Goal: Task Accomplishment & Management: Use online tool/utility

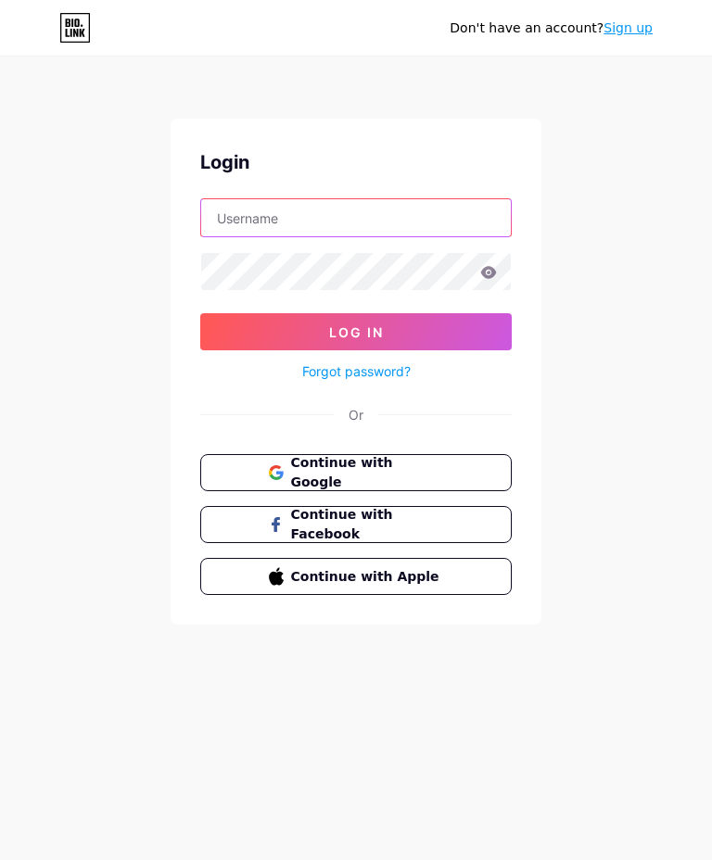
click at [400, 217] on input "text" at bounding box center [355, 217] width 309 height 37
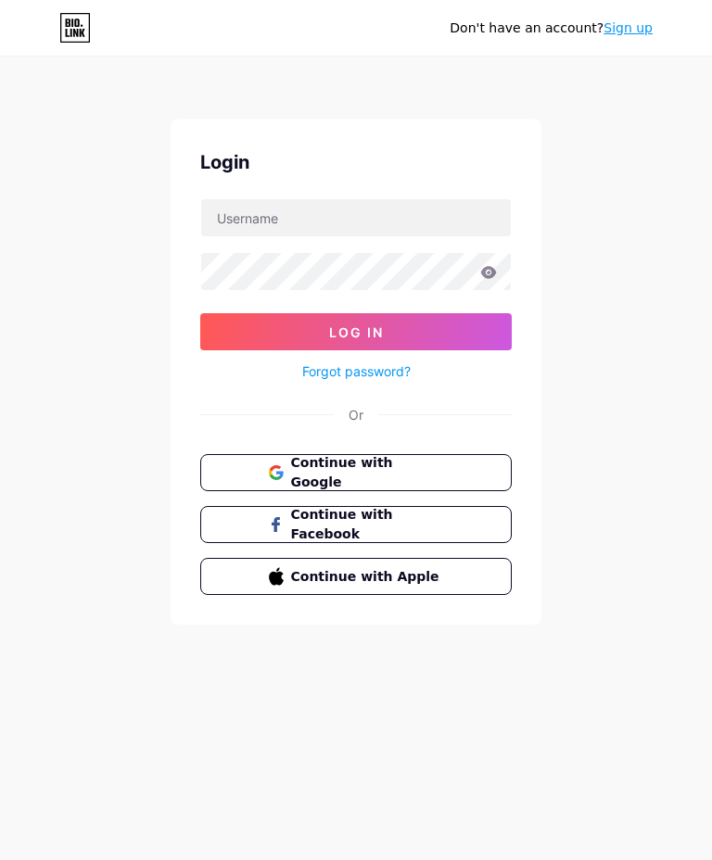
type input "vickybartlett1@hotmail.com"
click at [490, 268] on icon at bounding box center [489, 272] width 16 height 12
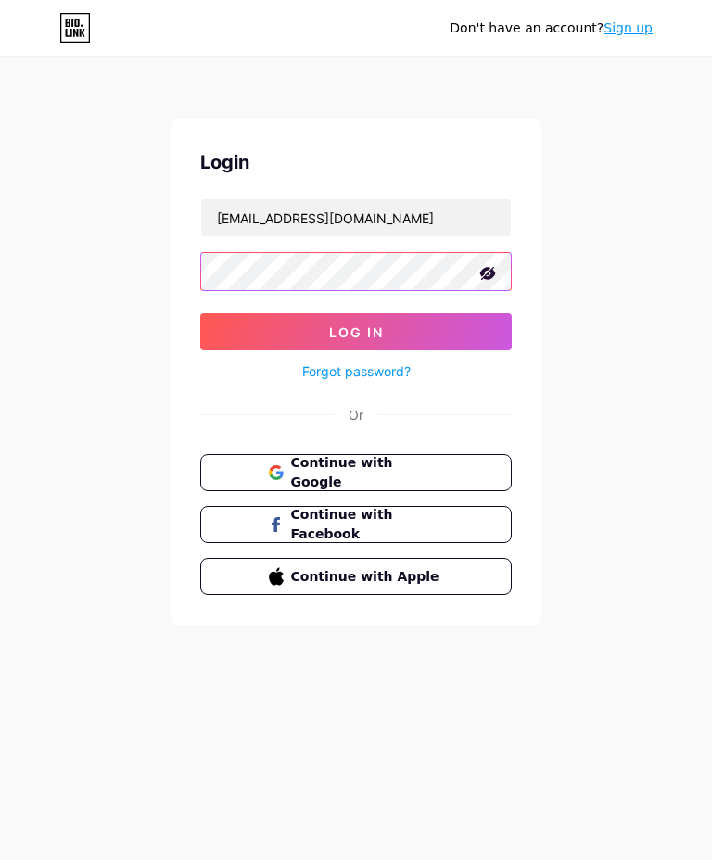
click at [469, 327] on button "Log In" at bounding box center [355, 331] width 311 height 37
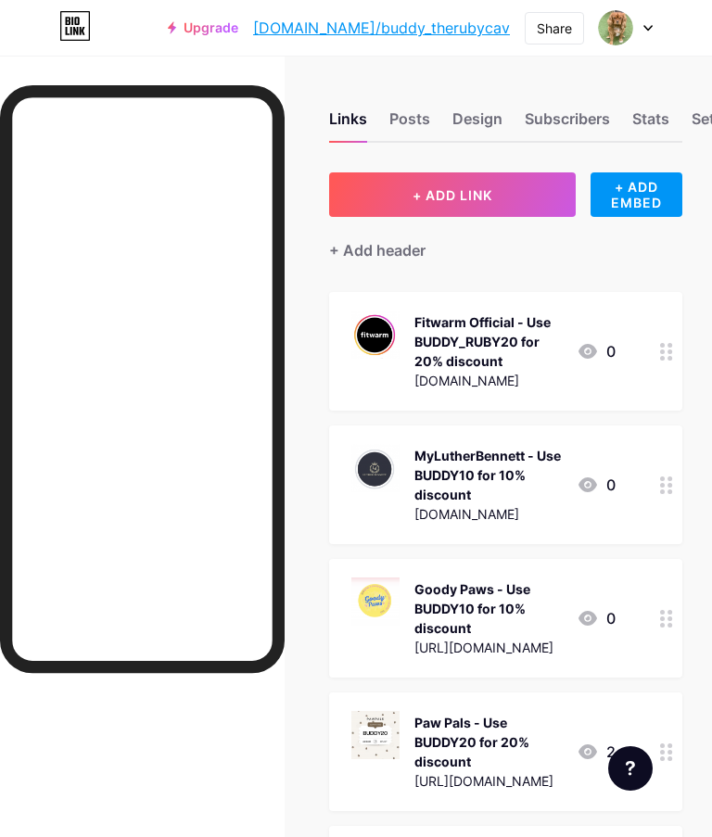
click at [481, 195] on span "+ ADD LINK" at bounding box center [452, 195] width 80 height 16
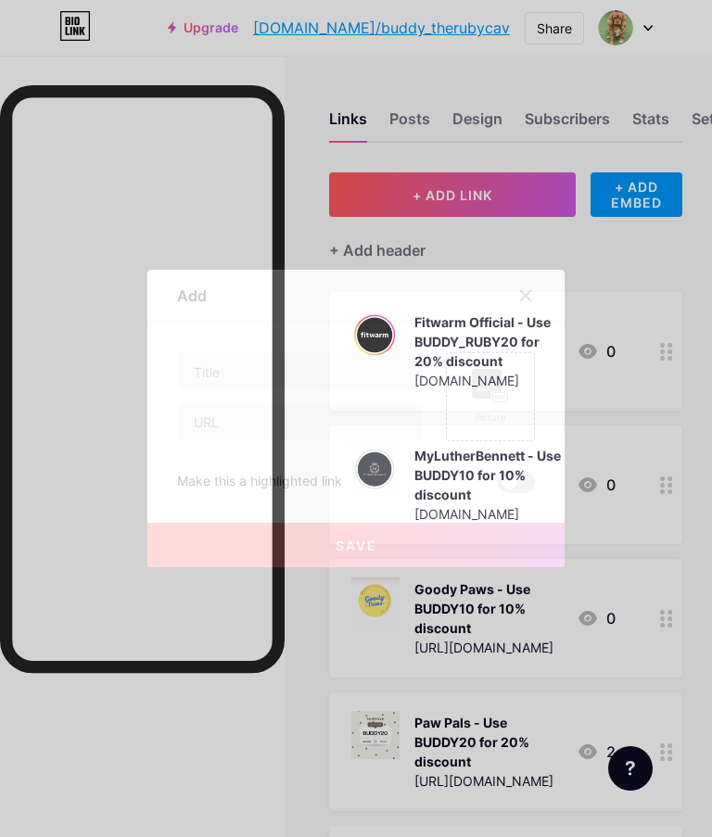
click at [685, 315] on div at bounding box center [356, 418] width 712 height 837
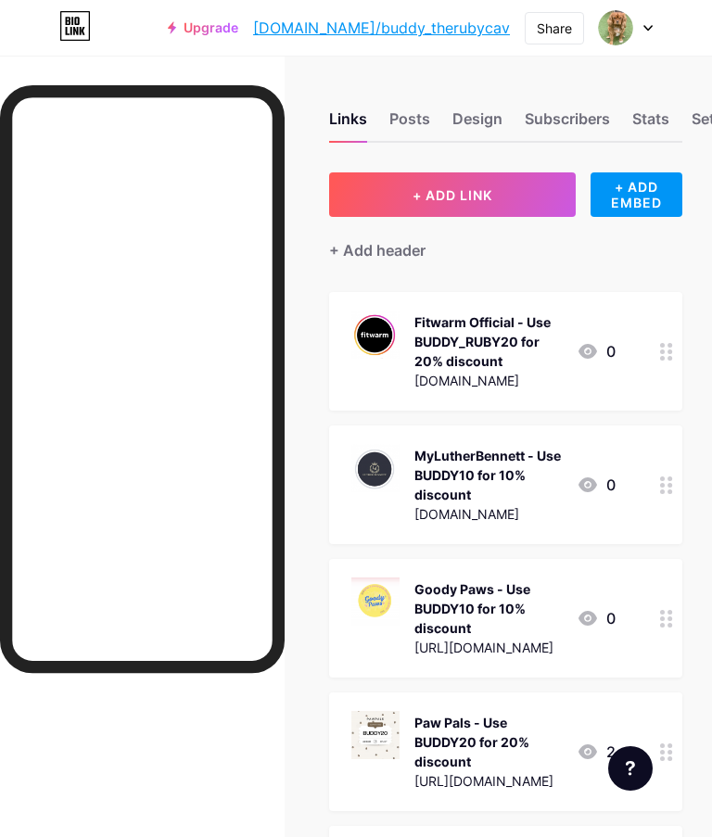
click at [484, 192] on span "+ ADD LINK" at bounding box center [452, 195] width 80 height 16
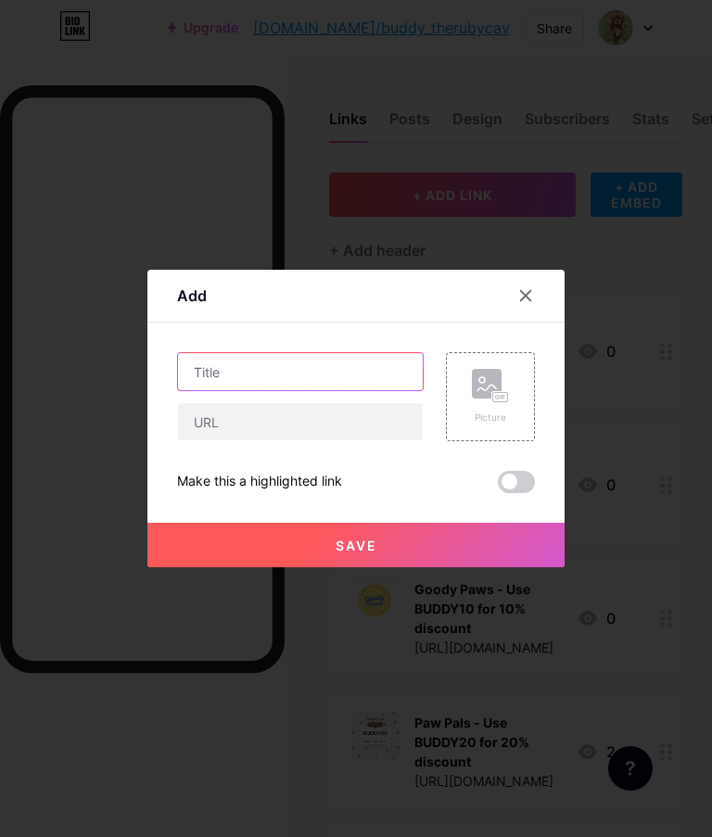
click at [338, 371] on input "text" at bounding box center [300, 371] width 245 height 37
type input "T"
click at [221, 371] on input "the.dogspot" at bounding box center [300, 371] width 245 height 37
type input "t"
type input "The.dogspot - Use BUDDY10 for 10% discount"
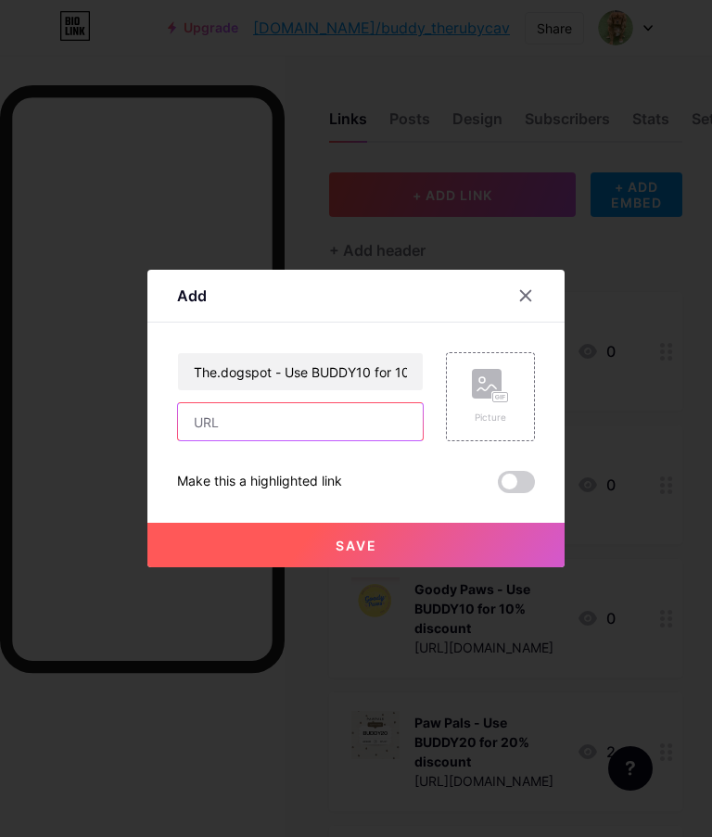
click at [299, 423] on input "text" at bounding box center [300, 421] width 245 height 37
type input "http://www.thedogspot.store"
click at [380, 548] on button "Save" at bounding box center [355, 545] width 417 height 44
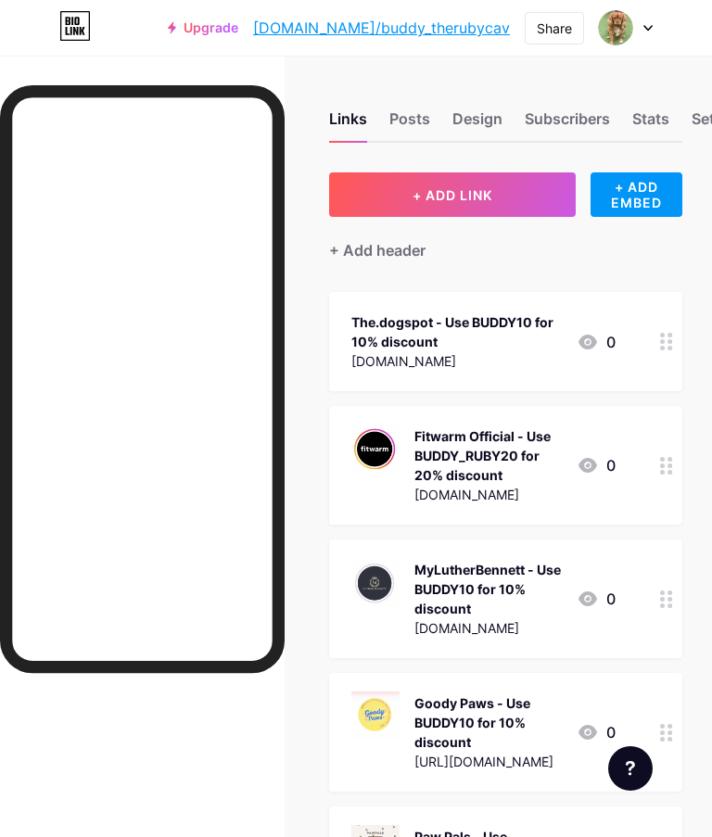
click at [478, 346] on div "The.dogspot - Use BUDDY10 for 10% discount" at bounding box center [456, 331] width 210 height 39
click at [402, 567] on button "Save" at bounding box center [355, 563] width 417 height 44
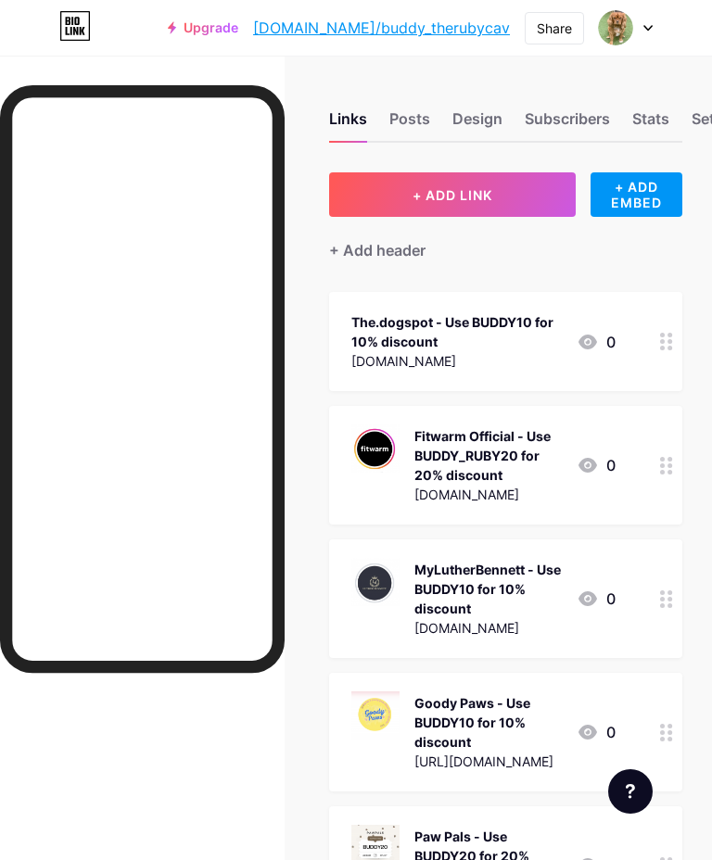
click at [496, 343] on div "The.dogspot - Use BUDDY10 for 10% discount" at bounding box center [456, 331] width 210 height 39
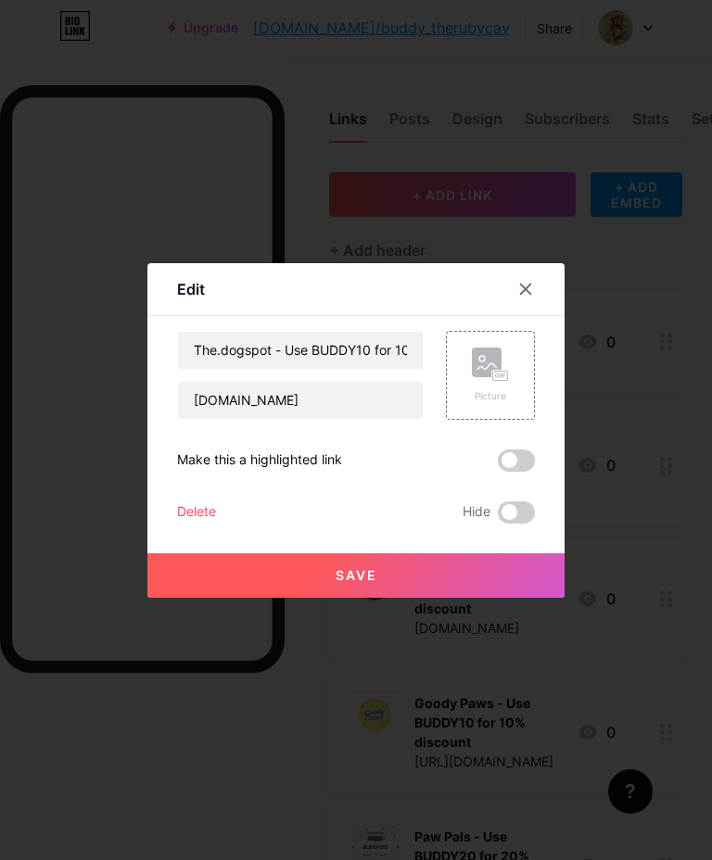
click at [493, 372] on rect at bounding box center [500, 375] width 15 height 9
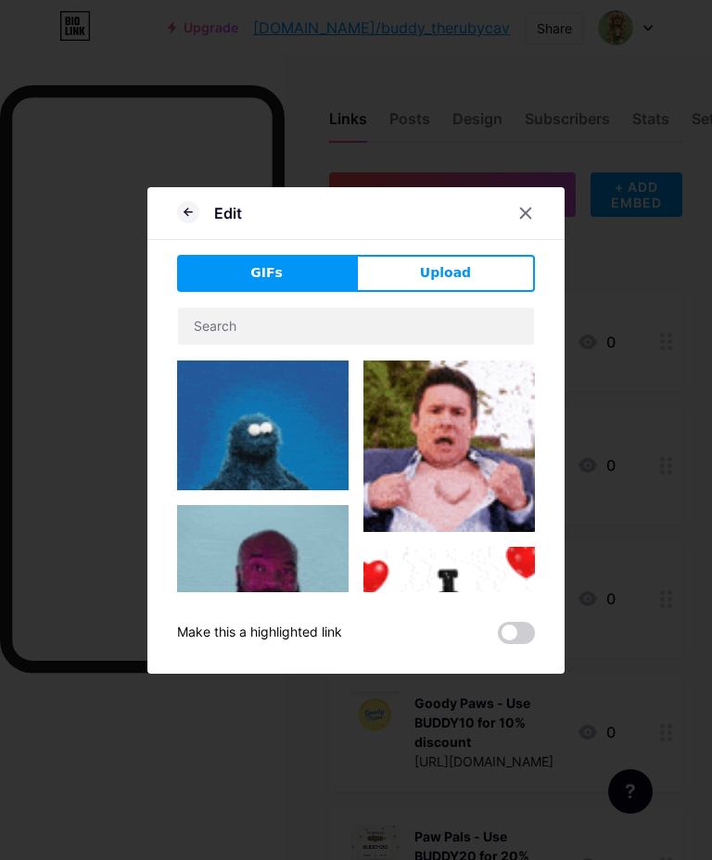
click at [506, 281] on button "Upload" at bounding box center [445, 273] width 179 height 37
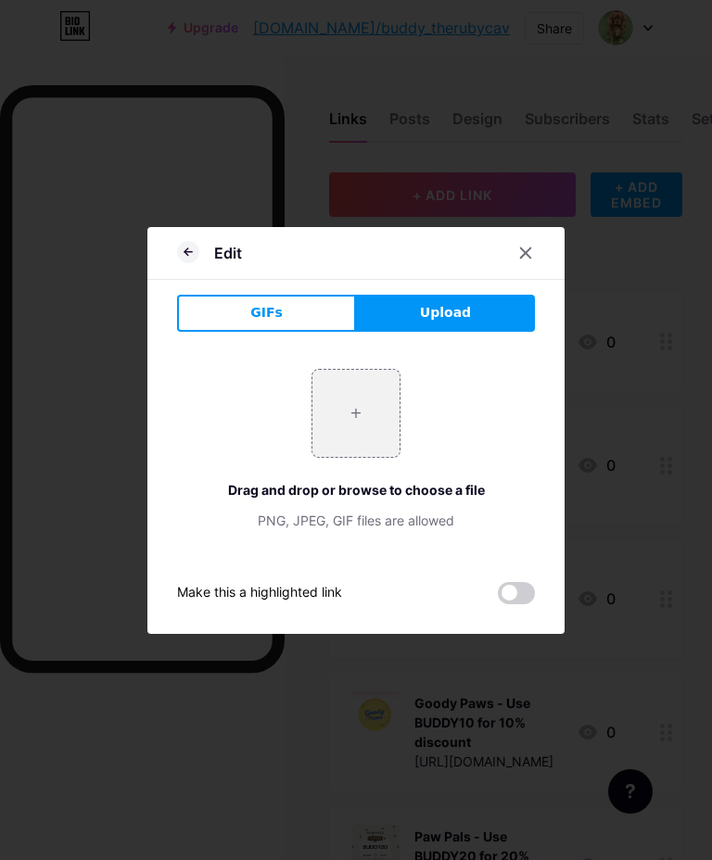
click at [364, 419] on input "file" at bounding box center [355, 413] width 87 height 87
type input "C:\fakepath\IMG_8731.jpeg"
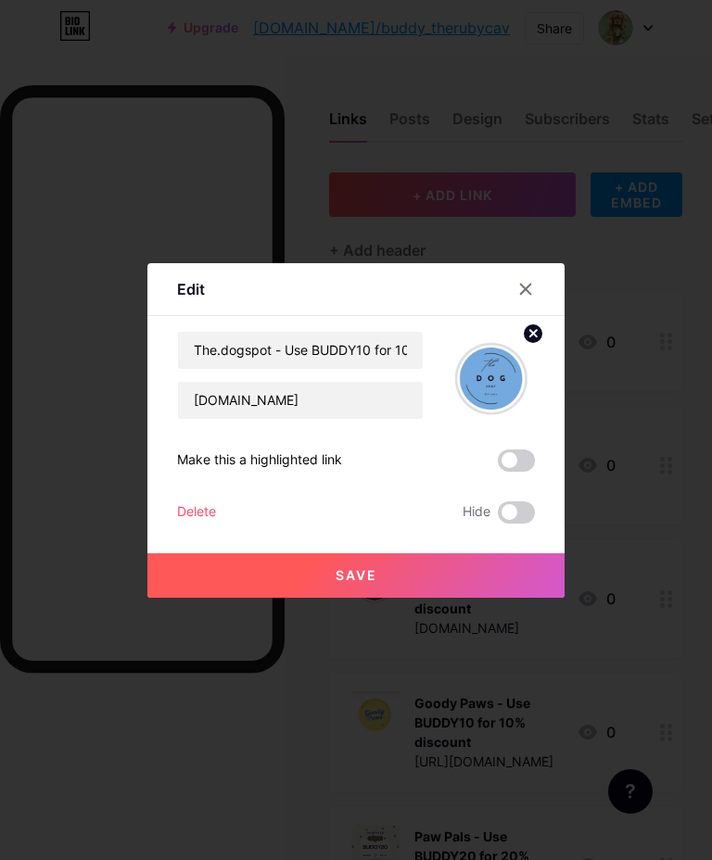
click at [397, 581] on button "Save" at bounding box center [355, 575] width 417 height 44
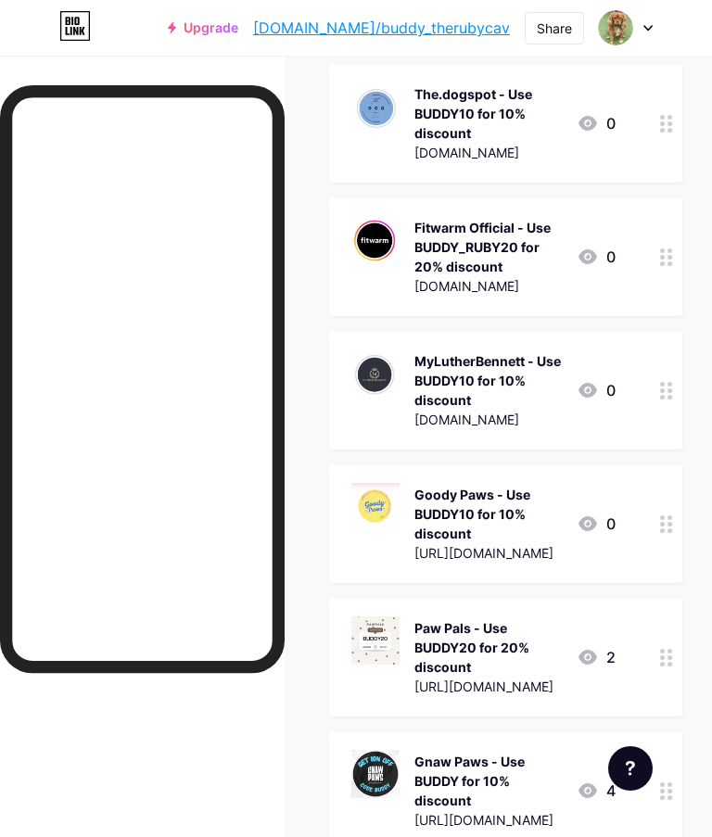
scroll to position [223, 0]
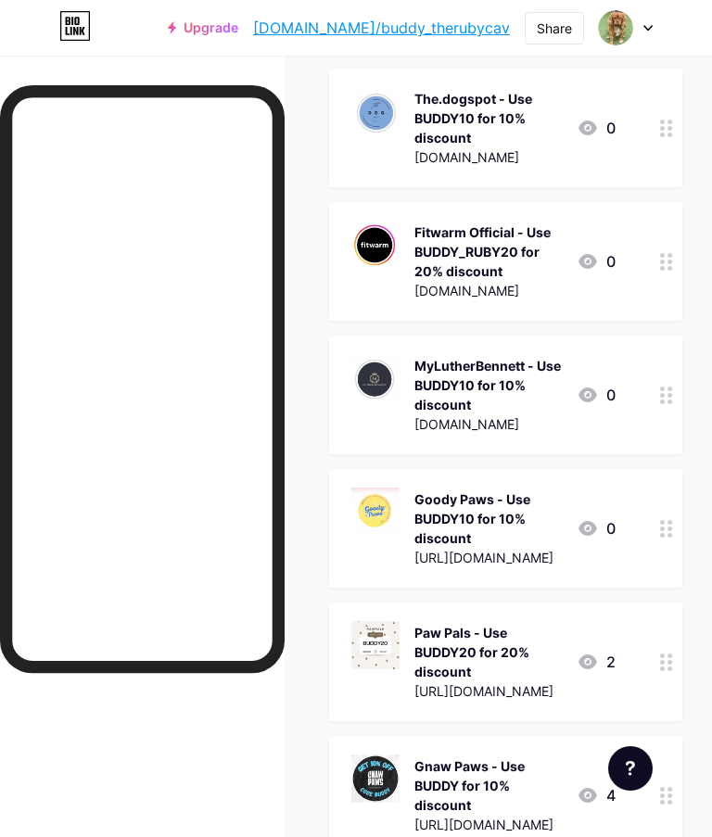
click at [596, 270] on icon at bounding box center [587, 261] width 22 height 22
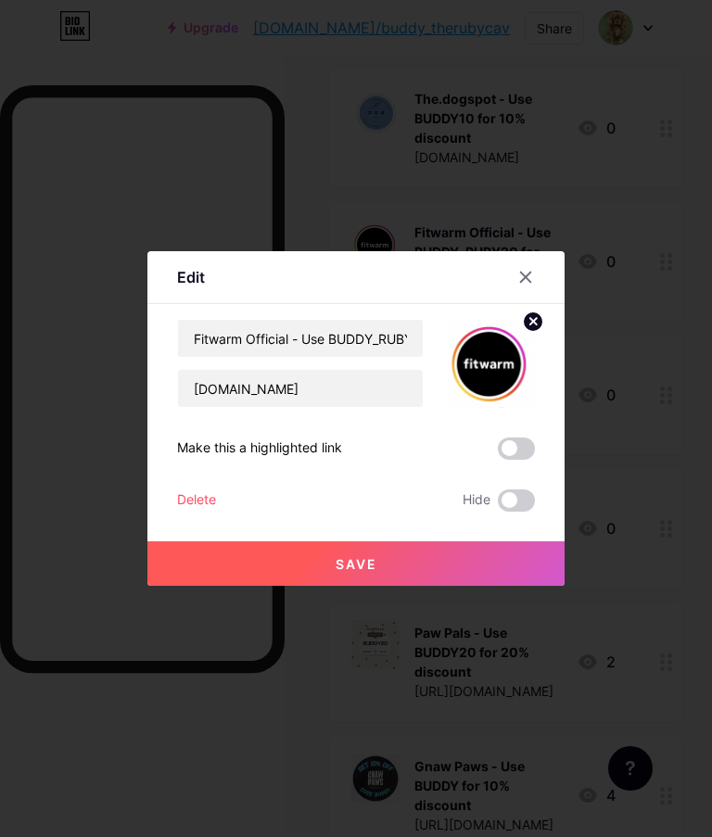
click at [531, 277] on icon at bounding box center [525, 277] width 15 height 15
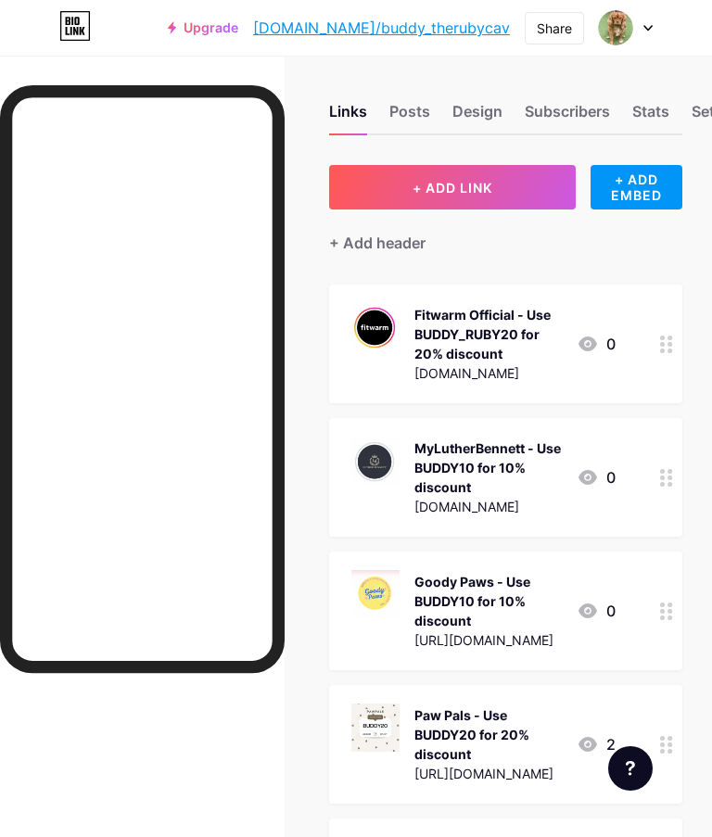
scroll to position [0, 0]
